Goal: Task Accomplishment & Management: Manage account settings

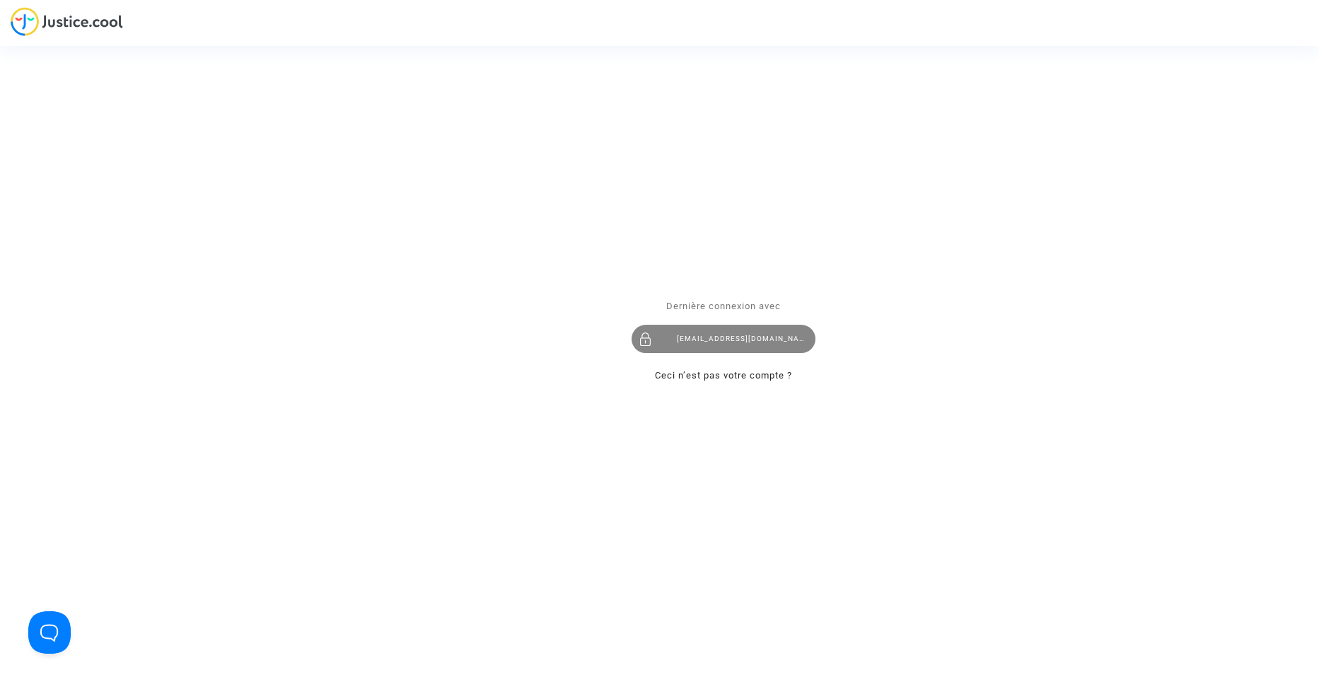
click at [717, 344] on div "contact@heliofinance.fr" at bounding box center [723, 339] width 184 height 28
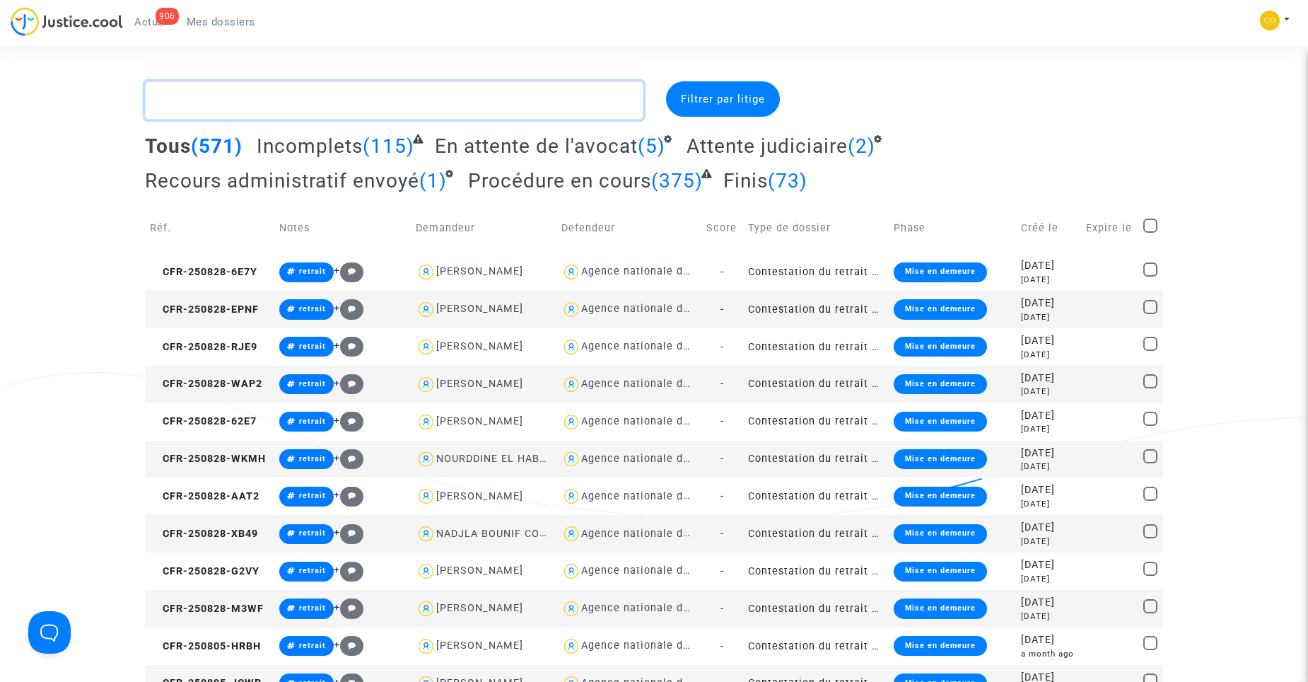
click at [549, 99] on textarea at bounding box center [394, 100] width 498 height 38
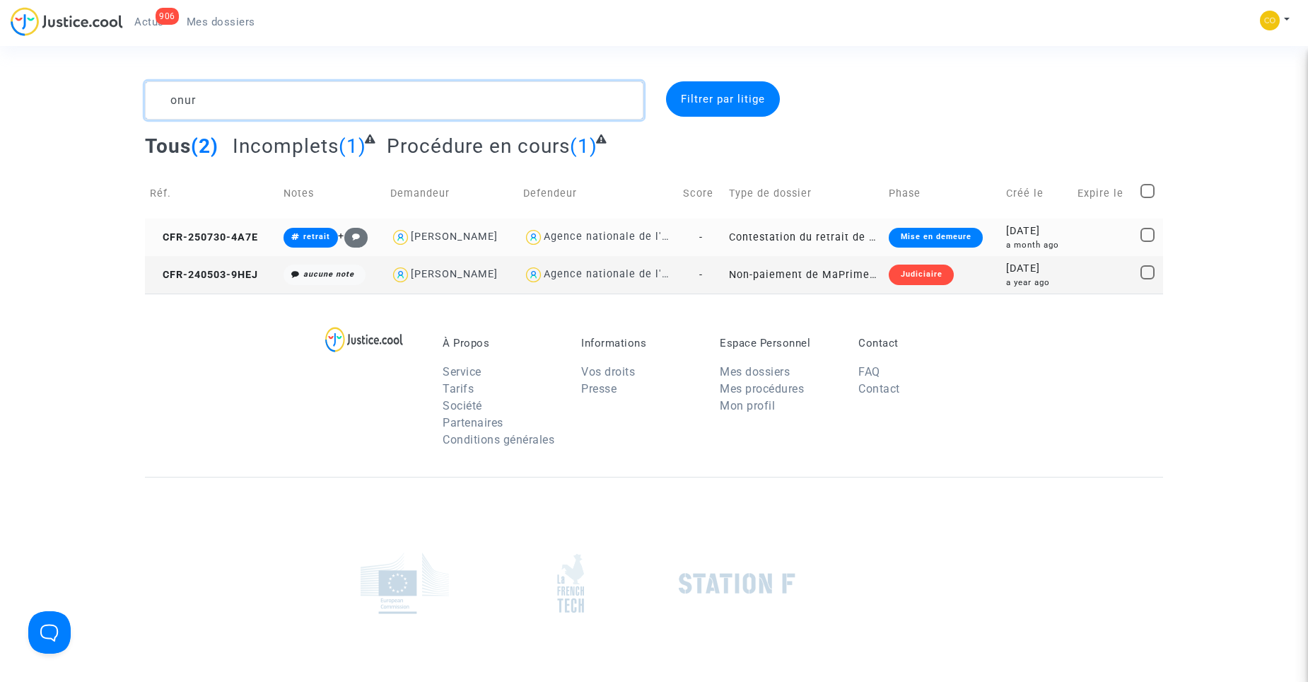
type textarea "onur"
click at [816, 222] on td "Contestation du retrait de [PERSON_NAME] par l'ANAH (mandataire)" at bounding box center [804, 236] width 160 height 37
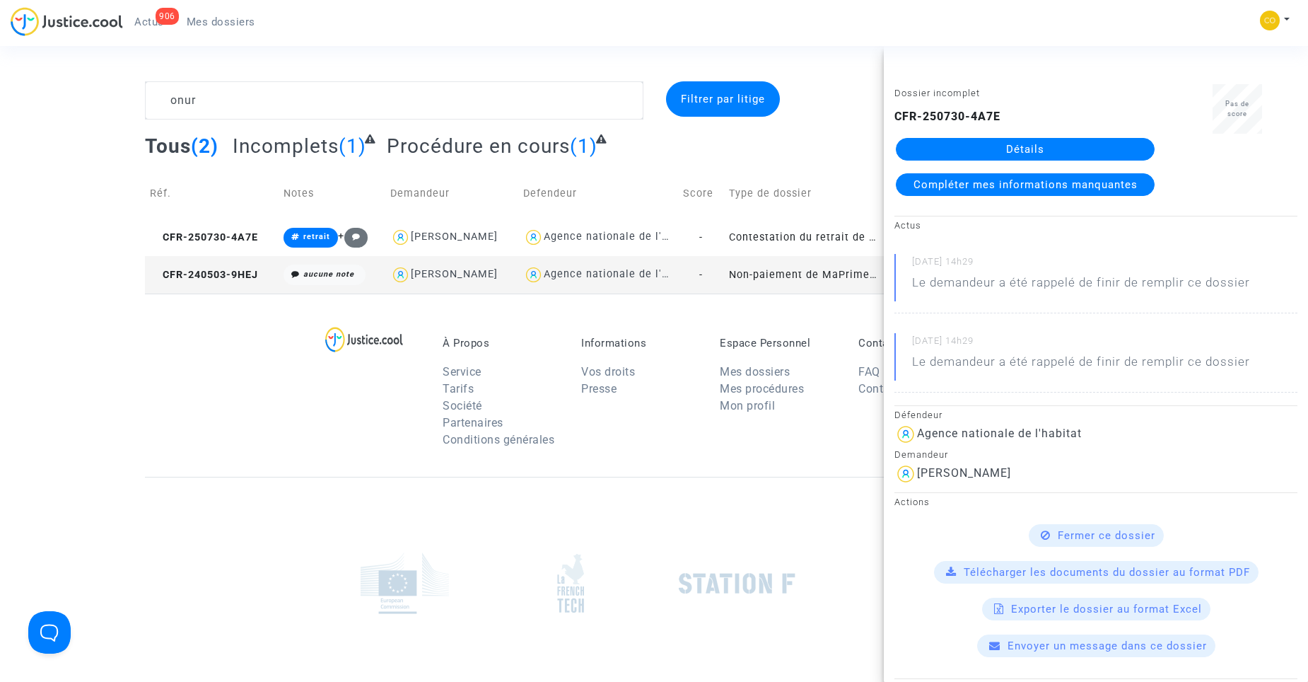
click at [1049, 144] on link "Détails" at bounding box center [1025, 149] width 259 height 23
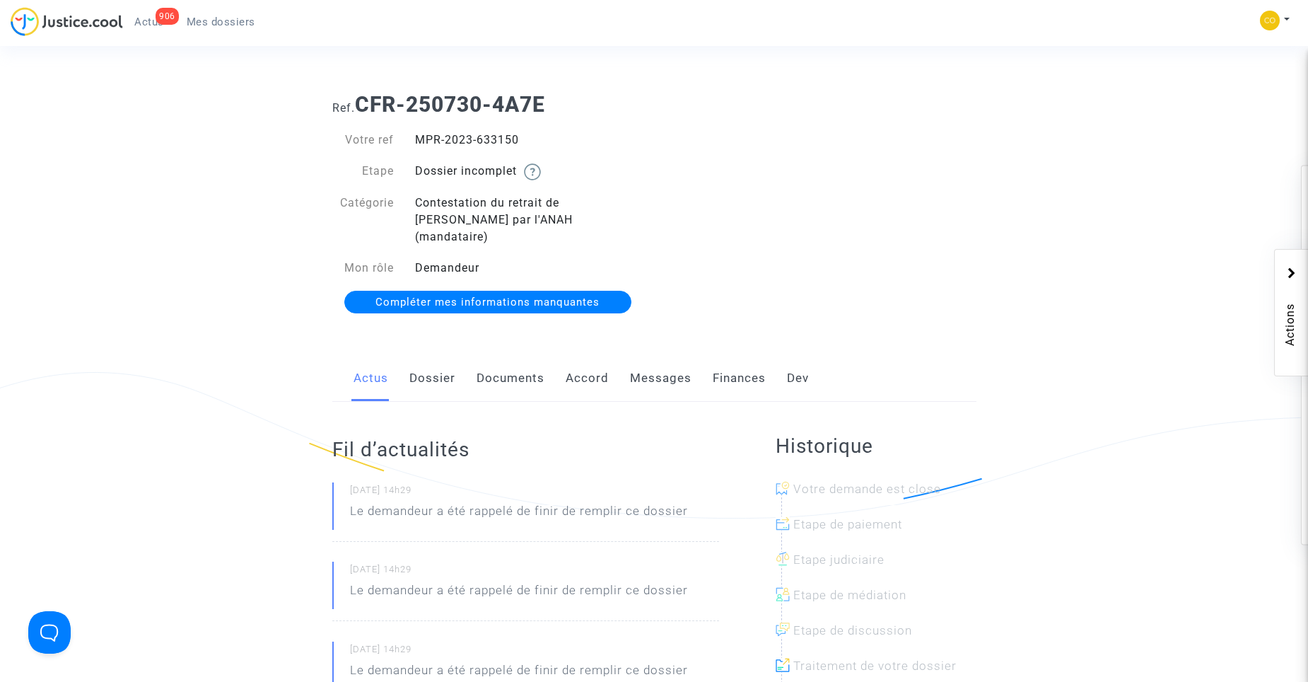
click at [484, 373] on link "Documents" at bounding box center [511, 378] width 68 height 47
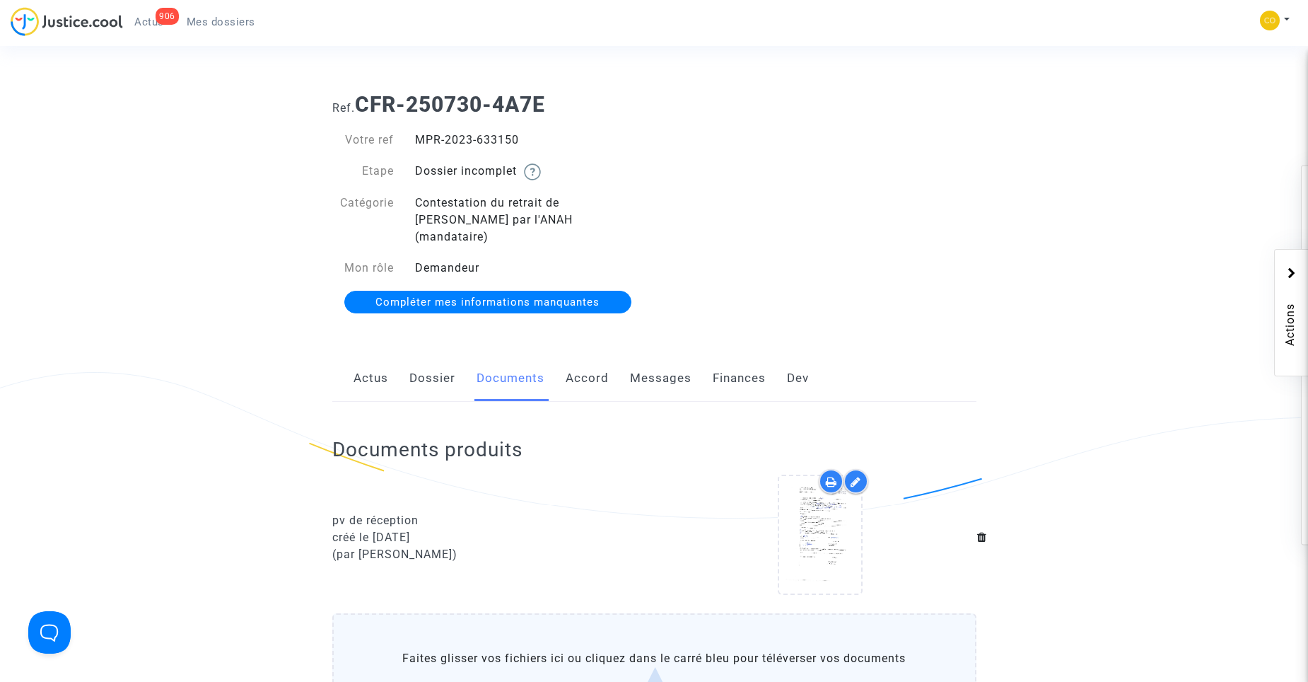
click at [243, 16] on span "Mes dossiers" at bounding box center [221, 22] width 69 height 13
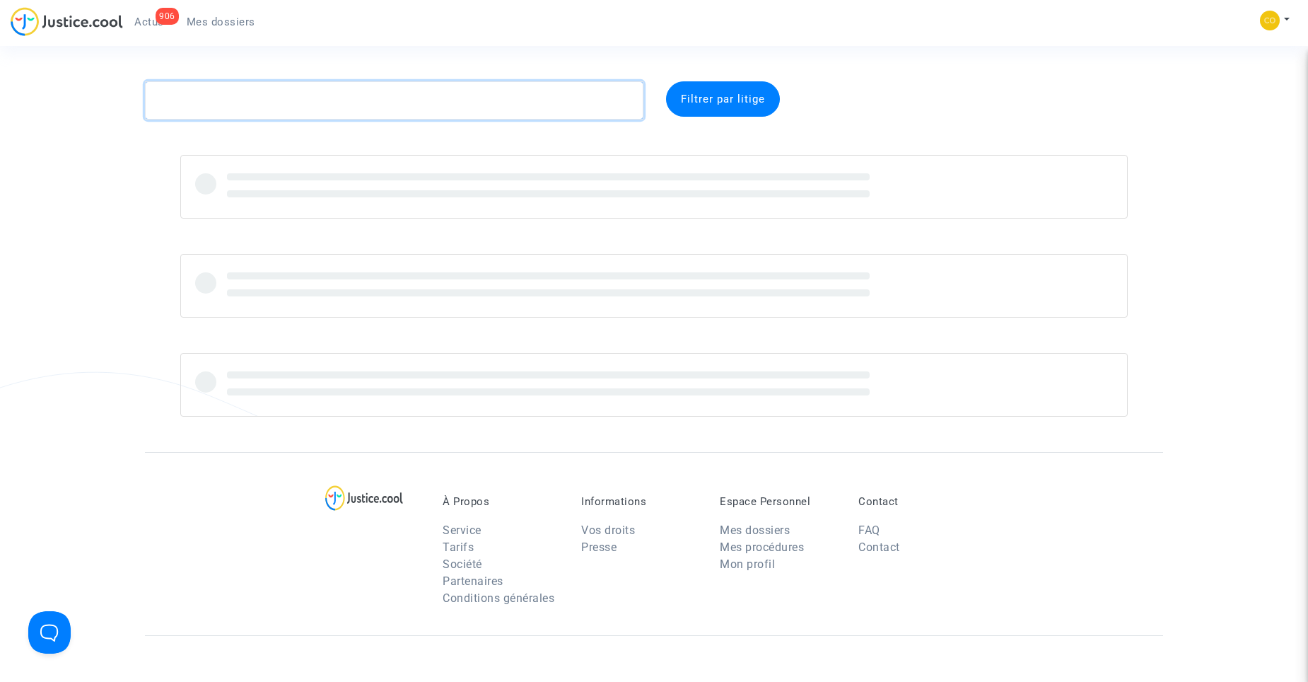
click at [317, 115] on textarea at bounding box center [394, 100] width 498 height 38
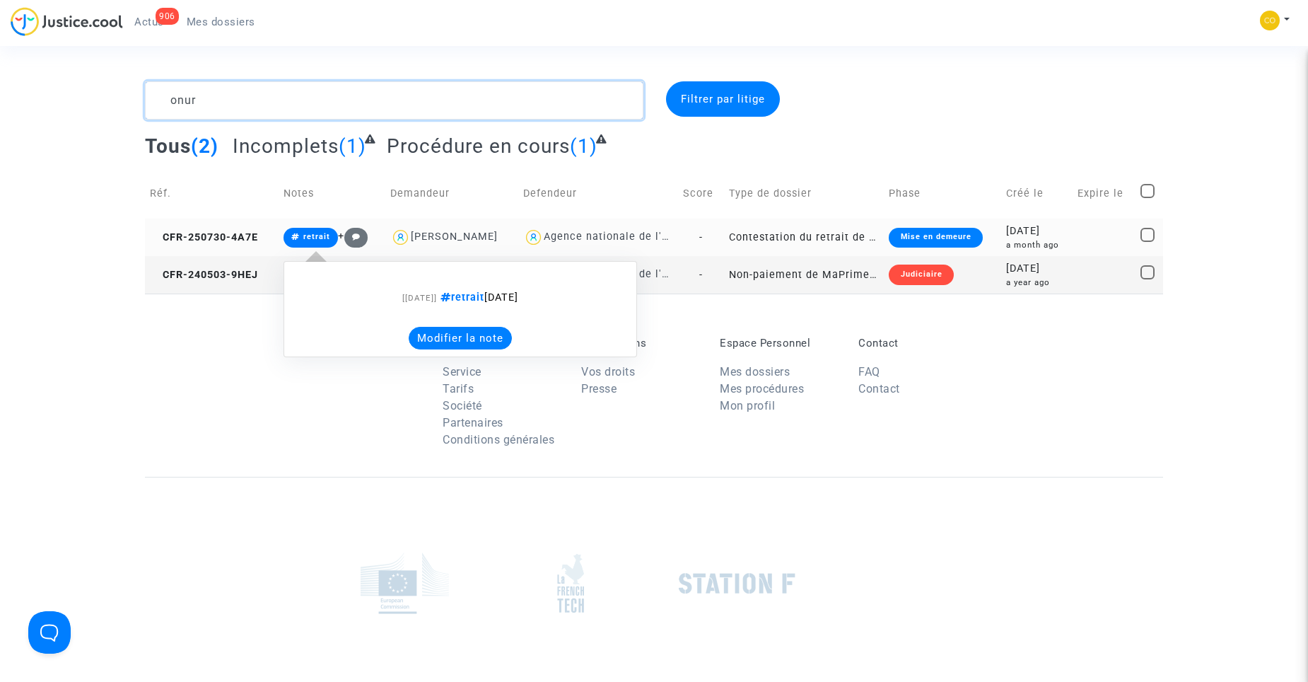
type textarea "onur"
click at [432, 337] on button "Modifier la note" at bounding box center [460, 338] width 103 height 23
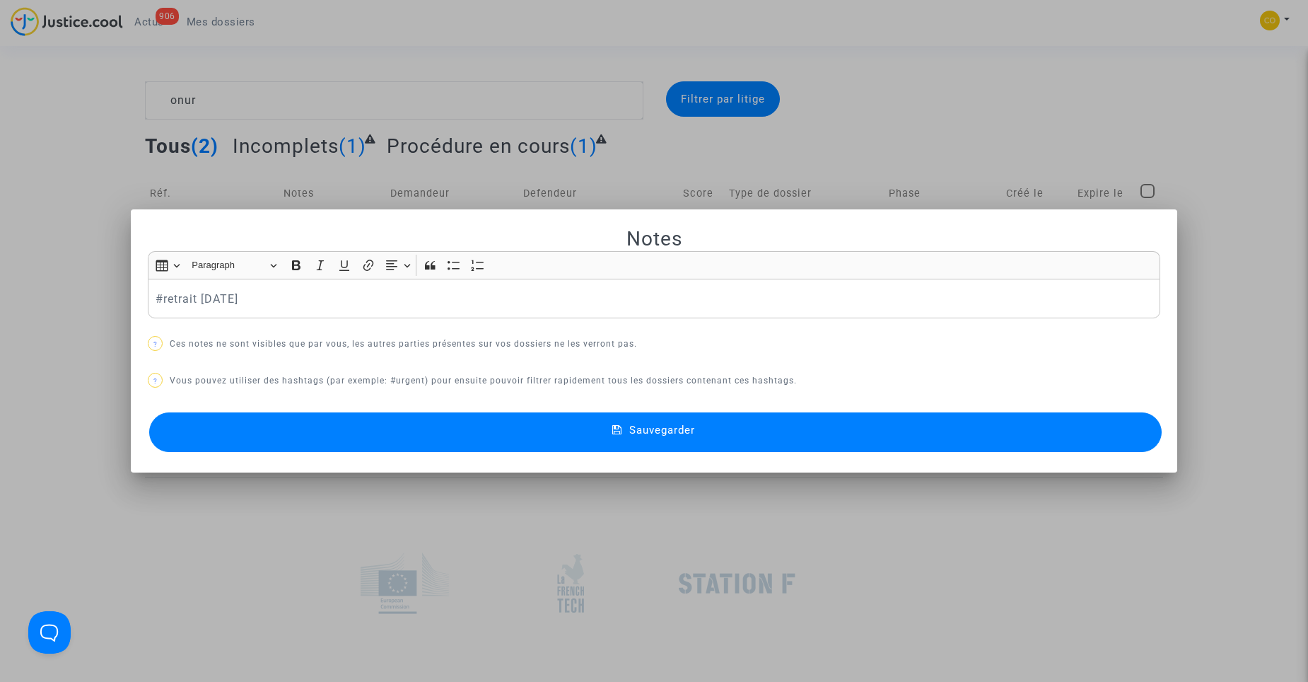
click at [286, 303] on p "#retrait [DATE]" at bounding box center [655, 299] width 998 height 18
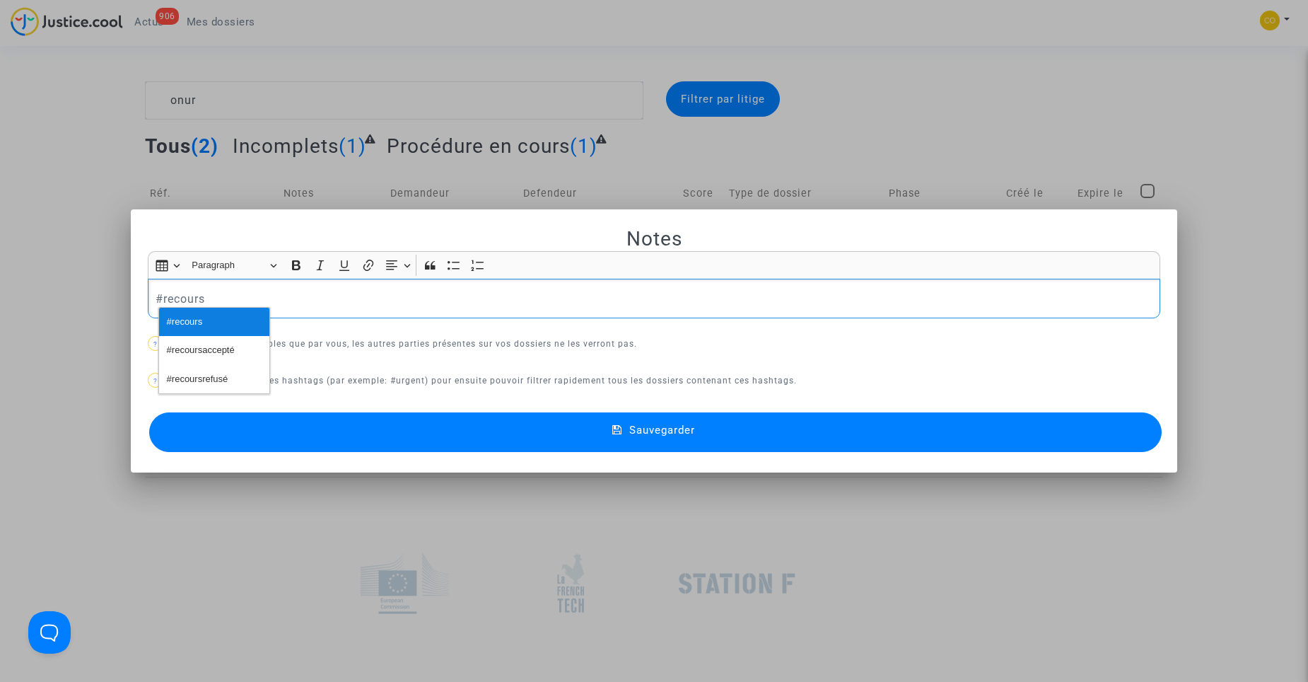
click at [212, 313] on button "#recours" at bounding box center [214, 322] width 110 height 28
click at [516, 424] on button "Sauvegarder" at bounding box center [655, 432] width 1012 height 40
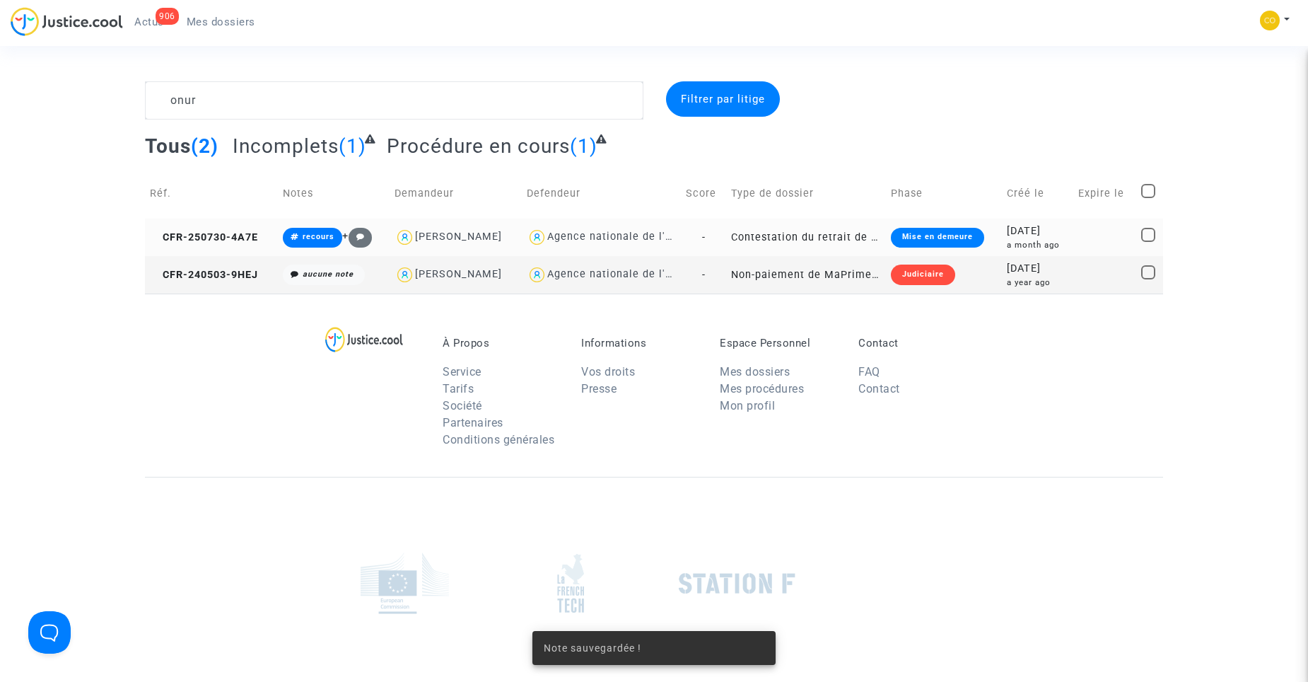
drag, startPoint x: 848, startPoint y: -51, endPoint x: 908, endPoint y: -51, distance: 60.1
click at [908, 0] on html "906 Actus Mes dossiers Mon profil Paramètres Déconnexion onur Filtrer par litig…" at bounding box center [654, 409] width 1308 height 818
